Goal: Transaction & Acquisition: Purchase product/service

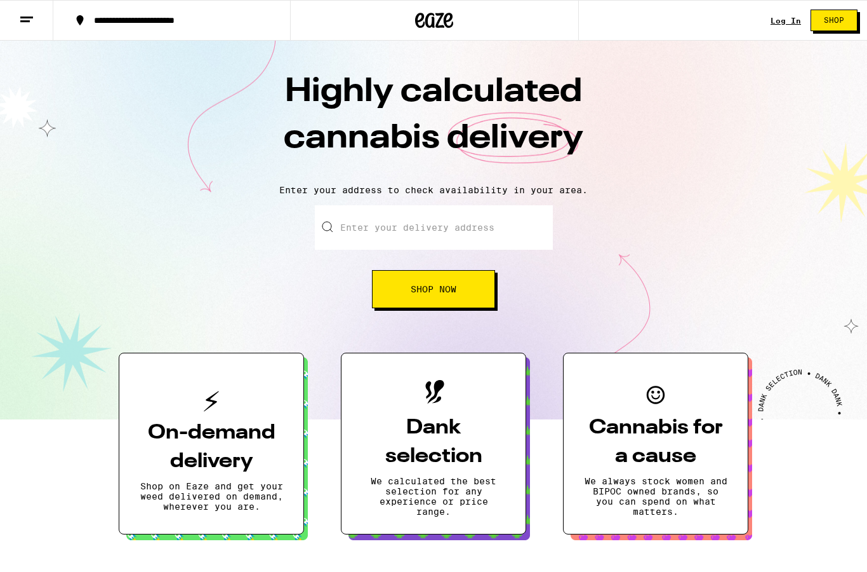
click at [445, 236] on input "Enter your delivery address" at bounding box center [434, 227] width 238 height 44
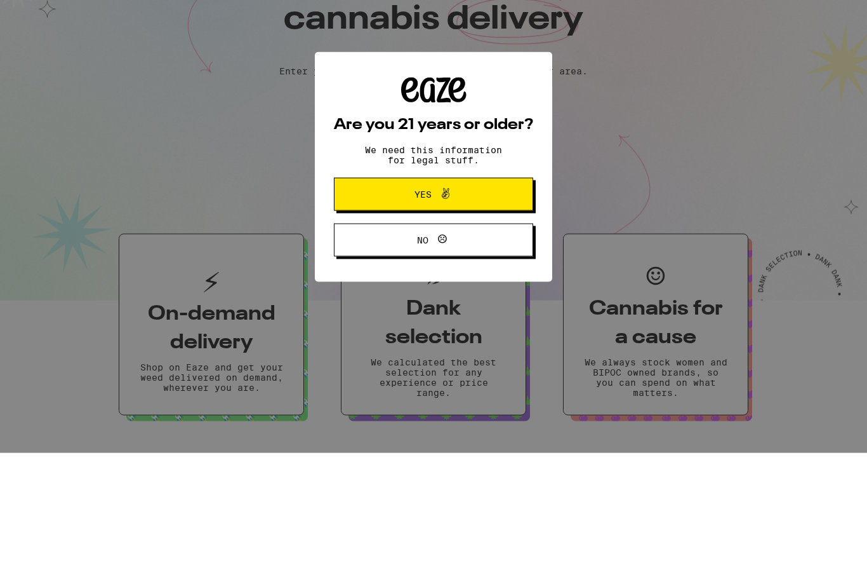
click at [619, 152] on div "Are you 21 years or older? We need this information for legal stuff. Yes No" at bounding box center [433, 286] width 867 height 572
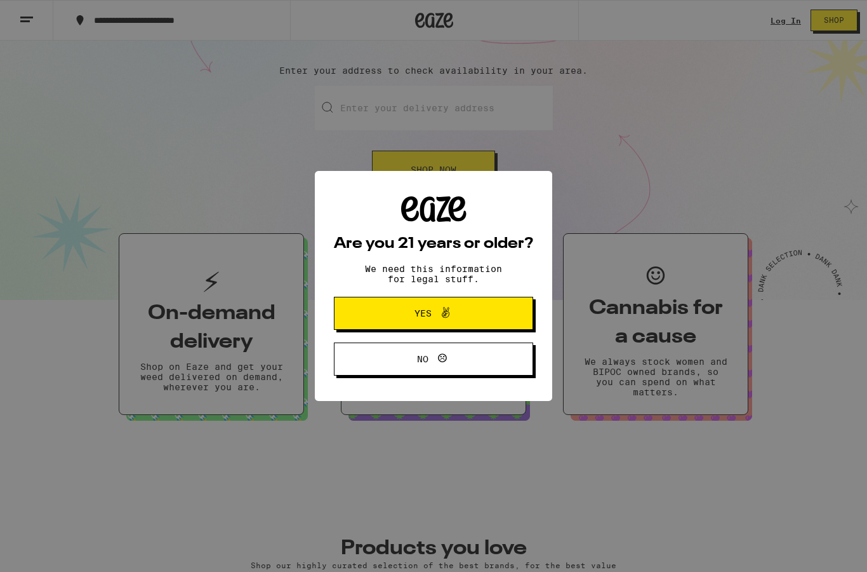
click at [447, 311] on icon at bounding box center [445, 312] width 15 height 15
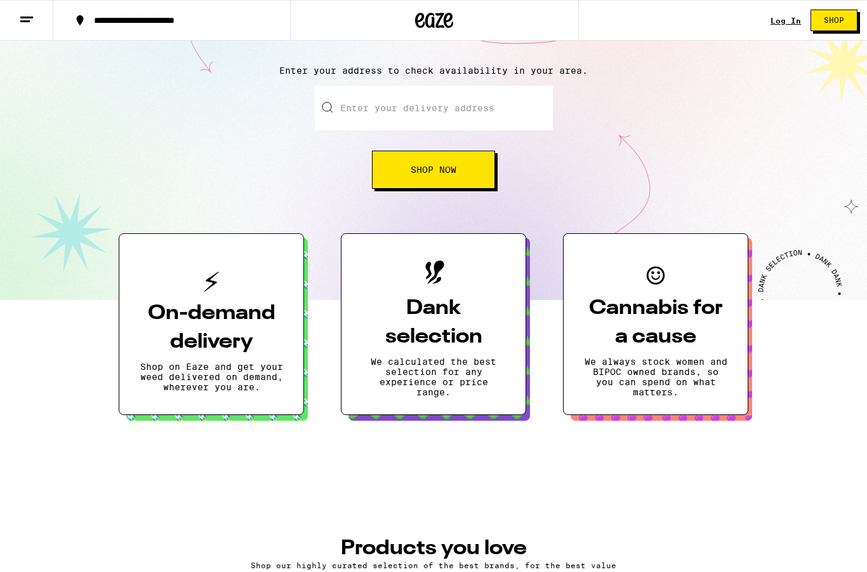
click at [796, 17] on link "Log In" at bounding box center [786, 21] width 30 height 8
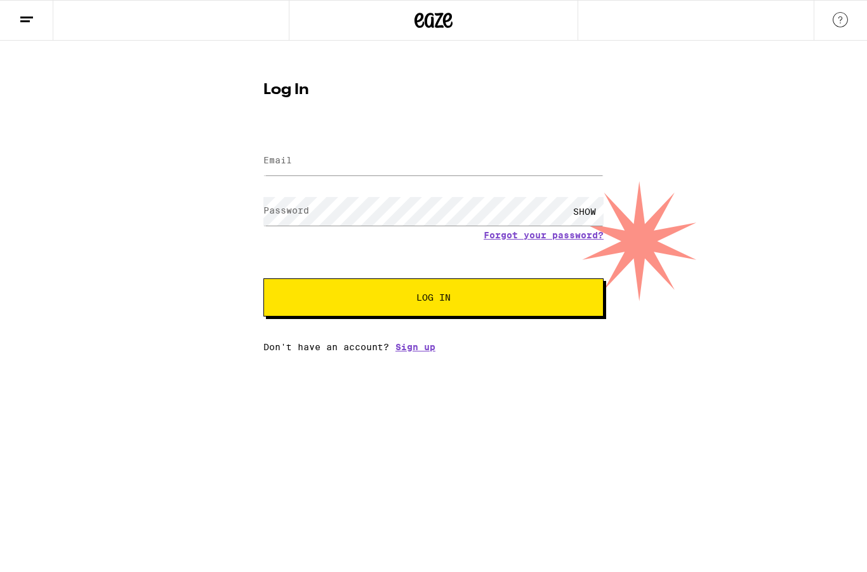
click at [530, 159] on input "Email" at bounding box center [434, 161] width 340 height 29
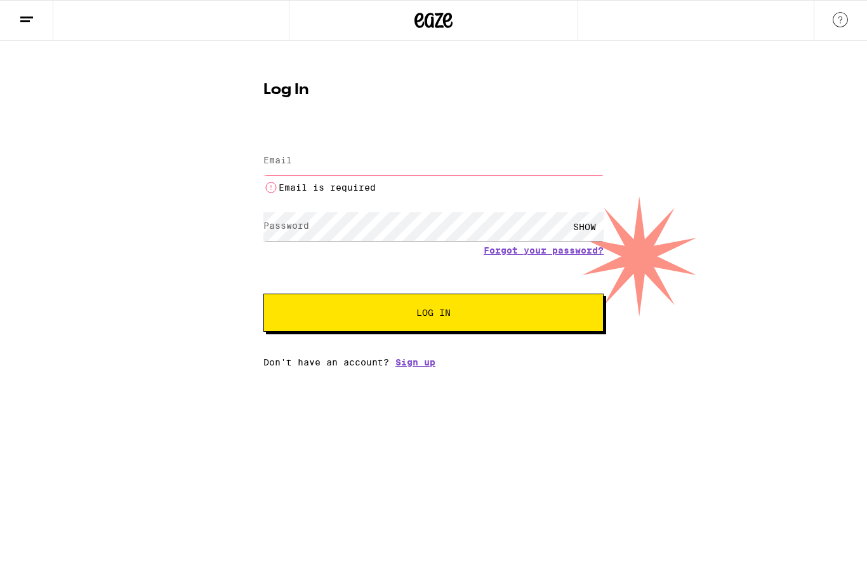
type input "[EMAIL_ADDRESS][DOMAIN_NAME]"
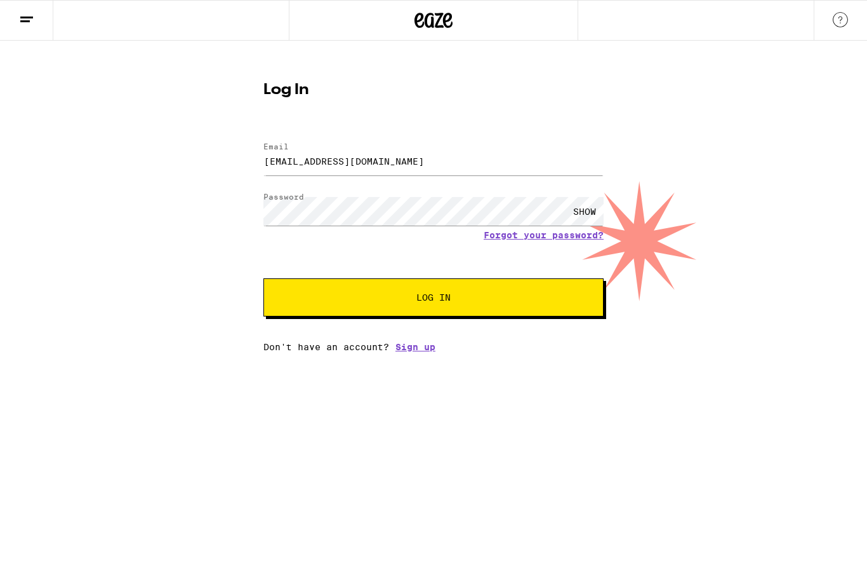
click at [439, 292] on button "Log In" at bounding box center [434, 297] width 340 height 38
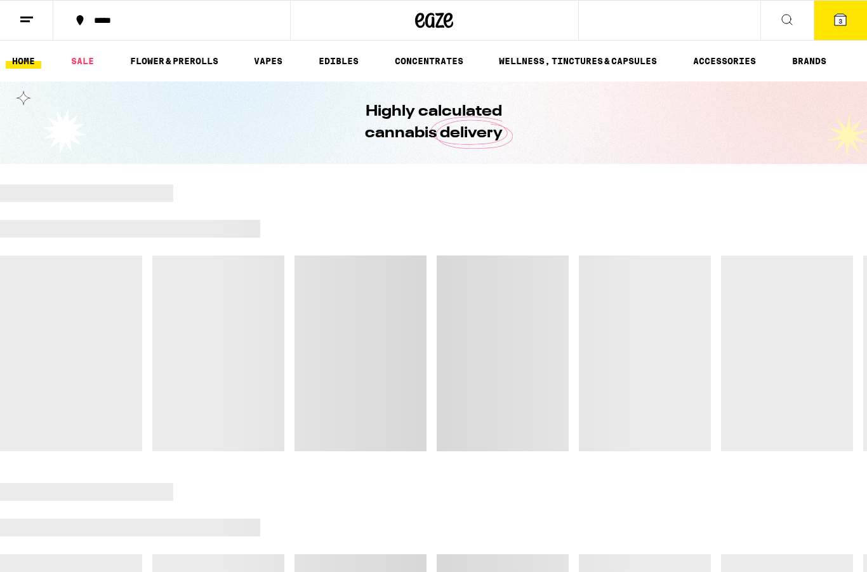
click at [802, 19] on button at bounding box center [787, 21] width 53 height 40
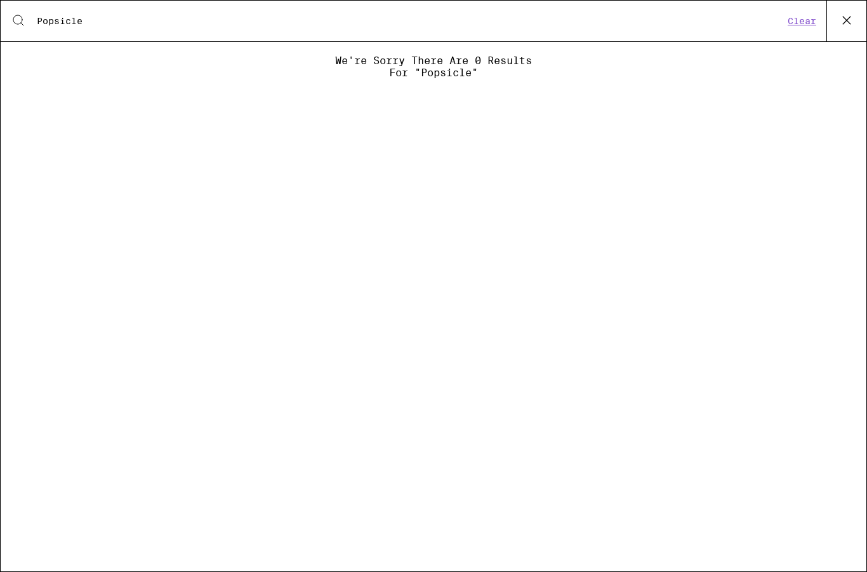
type input "Popsicle"
click at [850, 15] on icon at bounding box center [847, 20] width 19 height 19
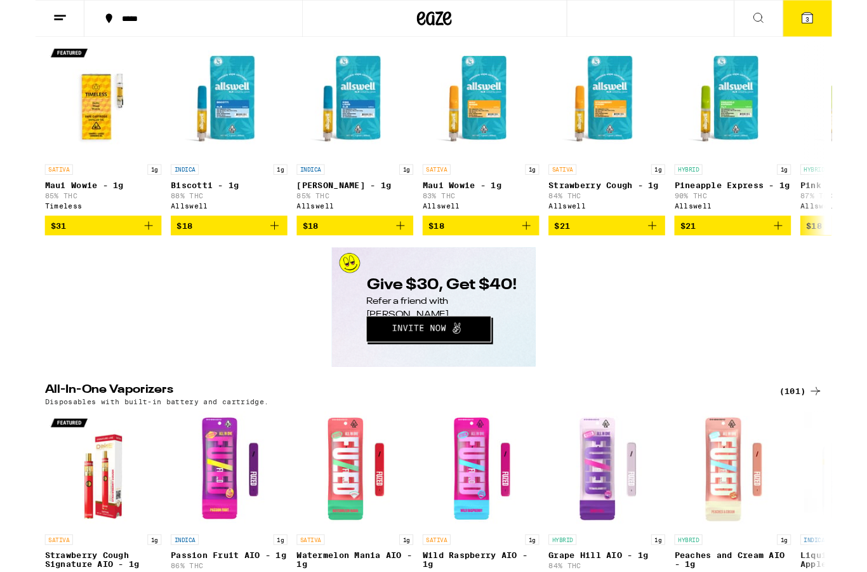
scroll to position [2208, 0]
